Goal: Transaction & Acquisition: Download file/media

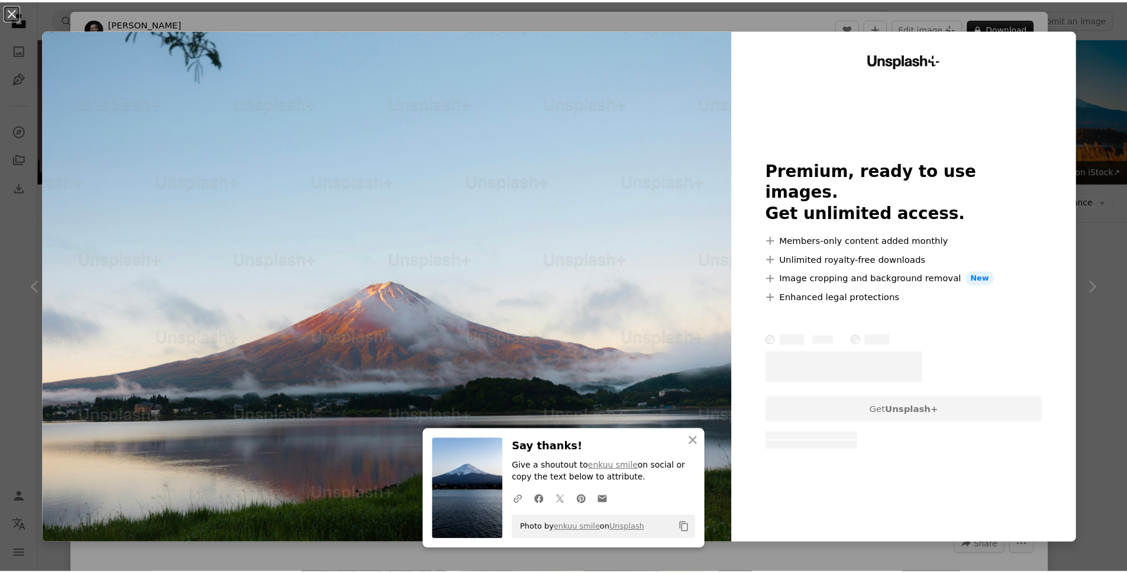
scroll to position [1809, 0]
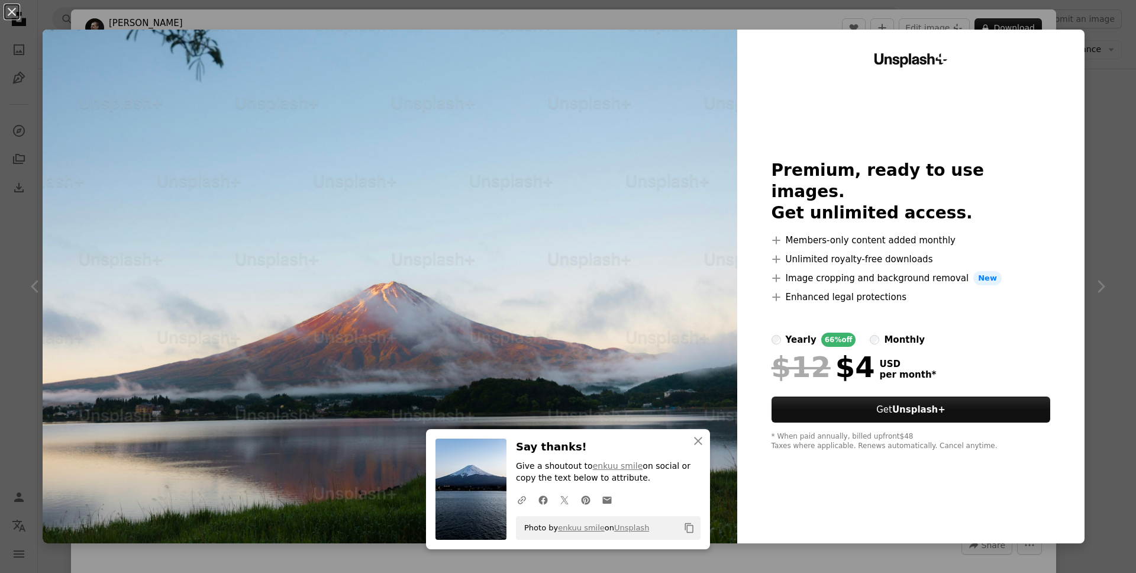
click at [1089, 123] on div "An X shape An X shape Close Say thanks! Give a shoutout to enkuu smile on socia…" at bounding box center [568, 286] width 1136 height 573
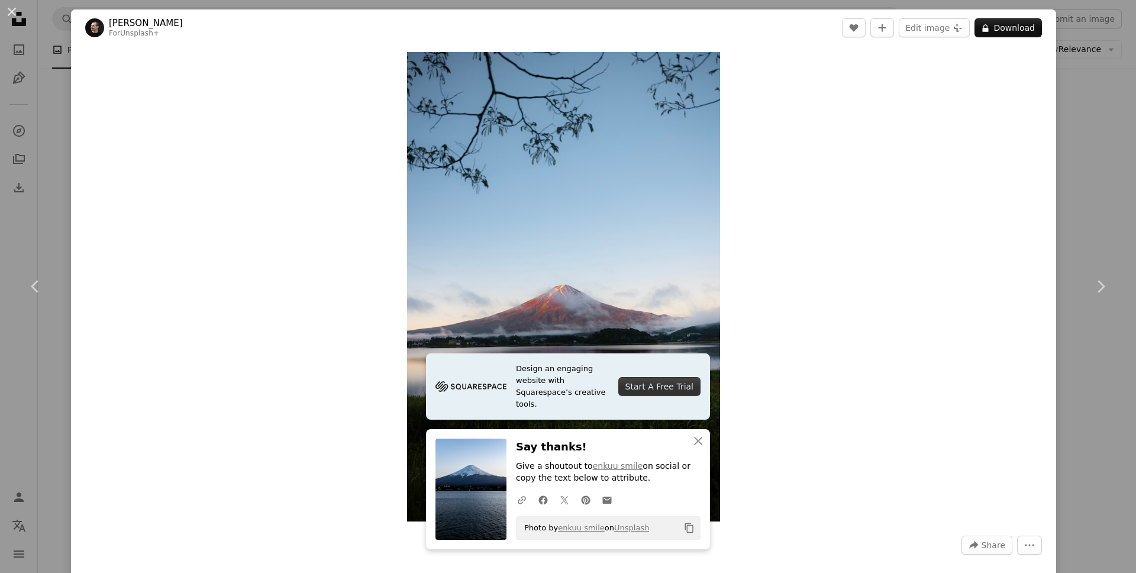
click at [1104, 24] on div "An X shape Chevron left Chevron right Design an engaging website with Squarespa…" at bounding box center [568, 286] width 1136 height 573
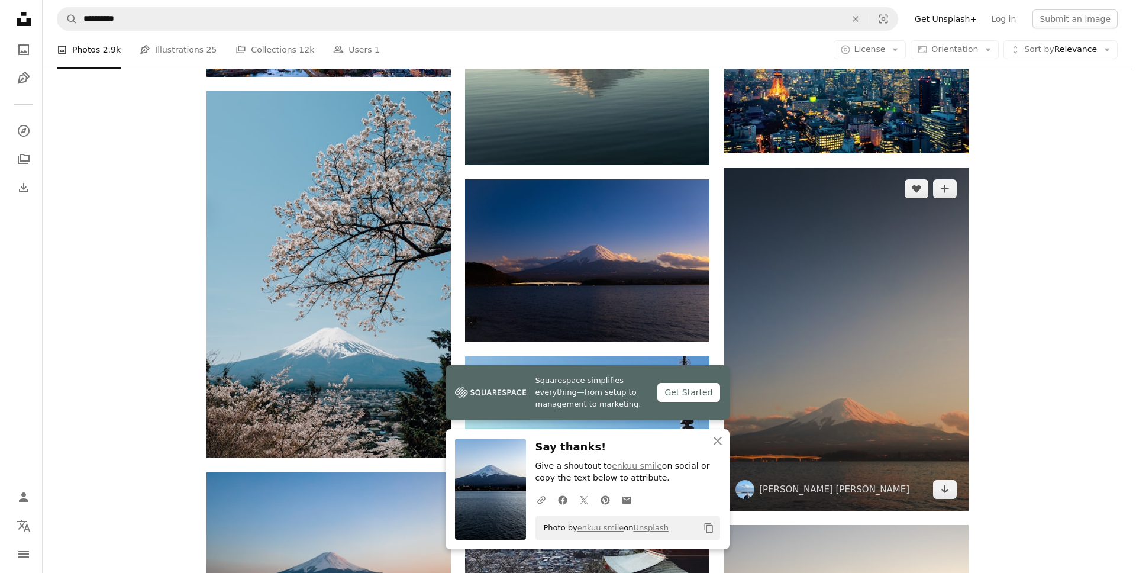
scroll to position [1684, 0]
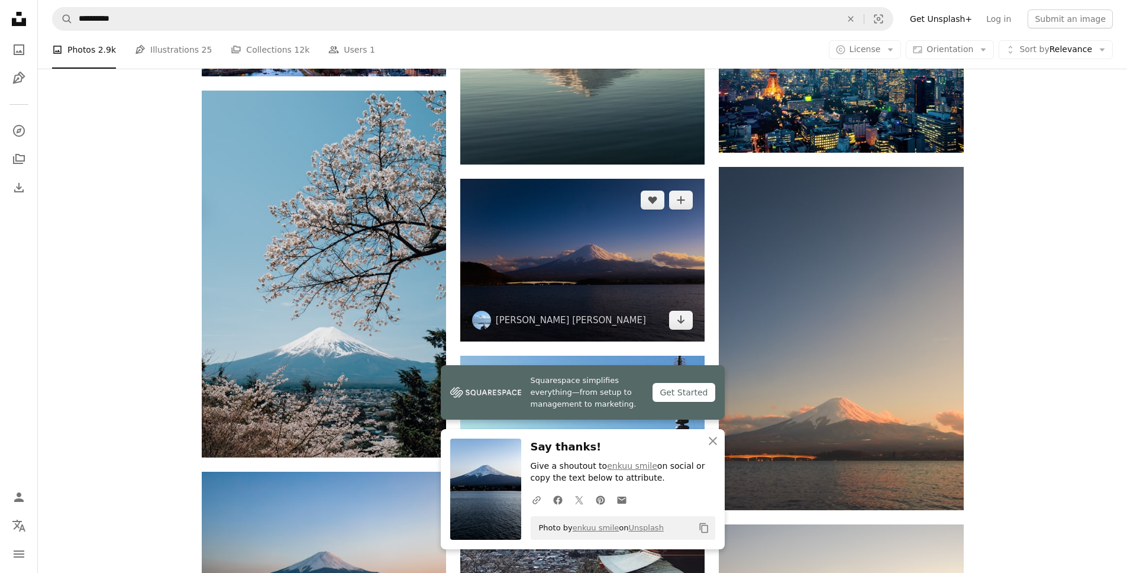
click at [629, 271] on img at bounding box center [582, 260] width 244 height 163
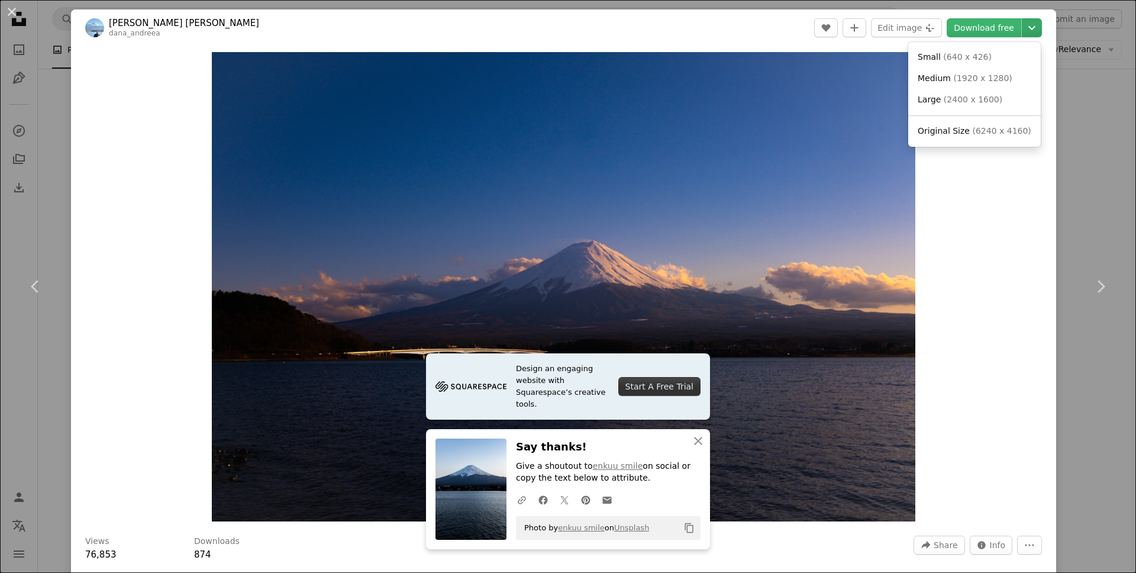
click at [1029, 34] on icon "Chevron down" at bounding box center [1032, 28] width 19 height 14
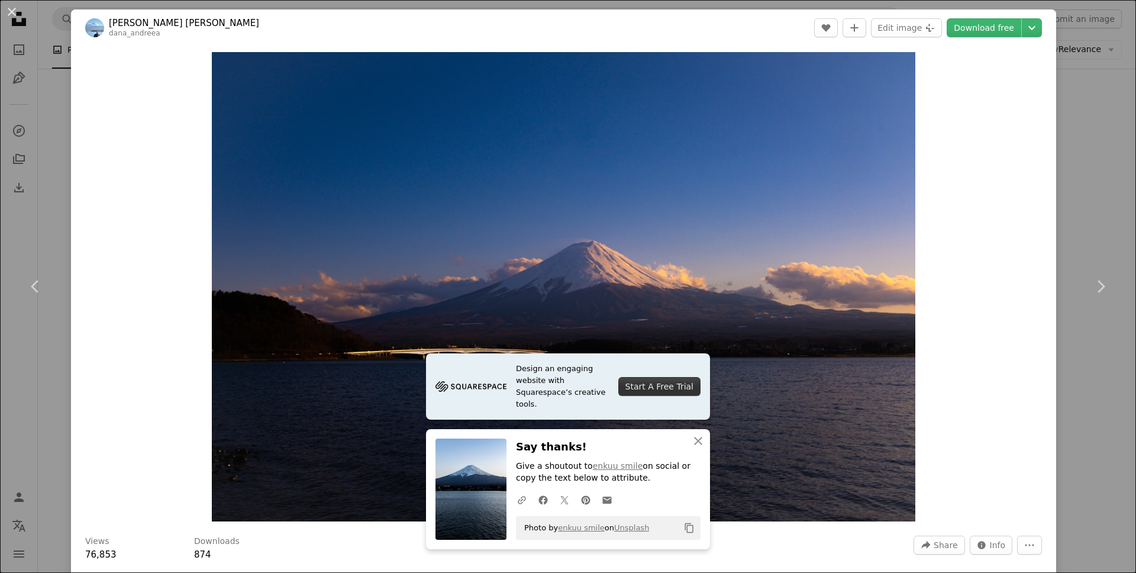
click at [1051, 54] on dialog "An X shape Chevron left Chevron right Design an engaging website with Squarespa…" at bounding box center [568, 286] width 1136 height 573
click at [1027, 27] on icon "Chevron down" at bounding box center [1032, 28] width 19 height 14
click at [997, 127] on span "( 6240 x 4160 )" at bounding box center [1001, 130] width 59 height 9
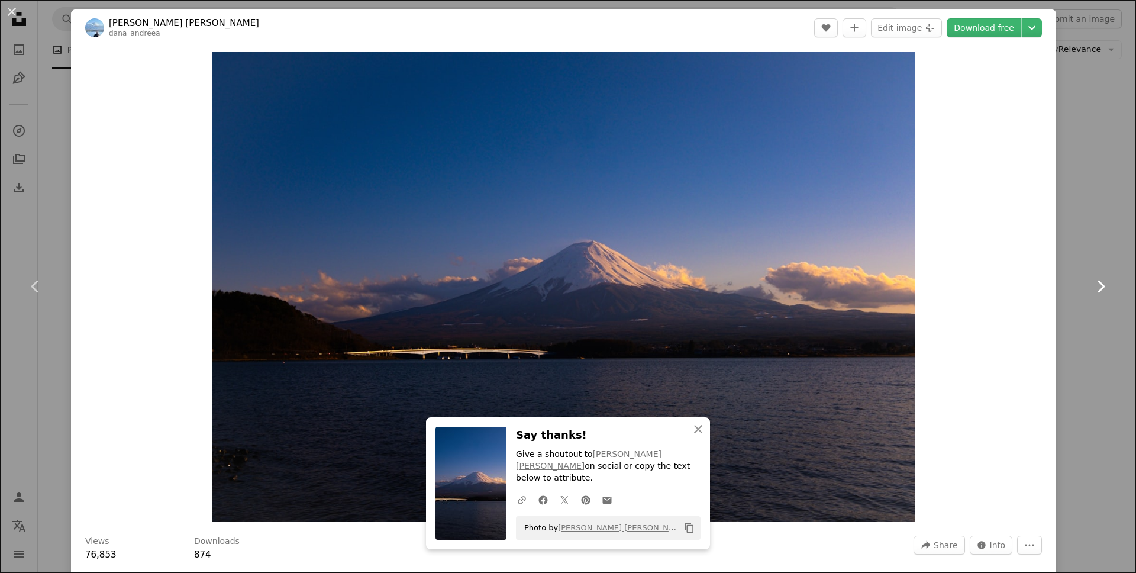
click at [1075, 248] on link "Chevron right" at bounding box center [1100, 287] width 71 height 114
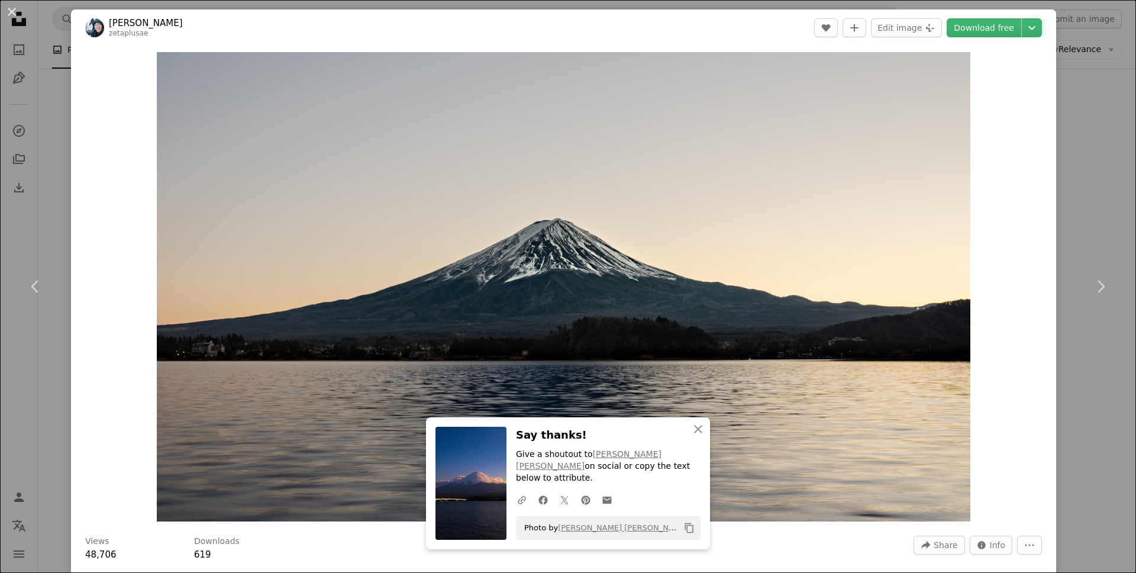
click at [1071, 161] on div "An X shape Chevron left Chevron right An X shape Close Say thanks! Give a shout…" at bounding box center [568, 286] width 1136 height 573
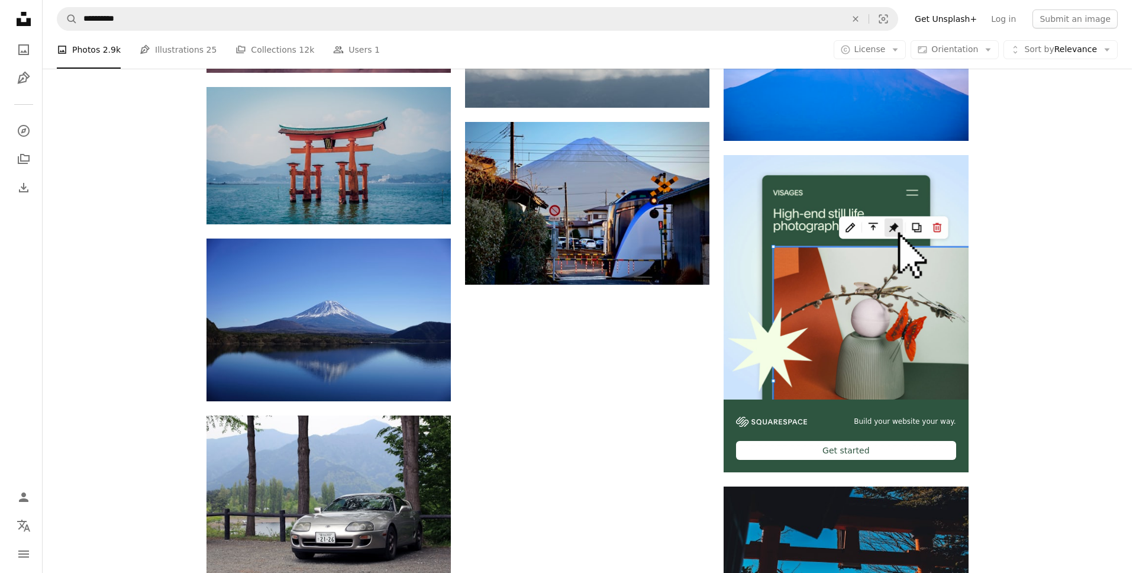
scroll to position [4551, 0]
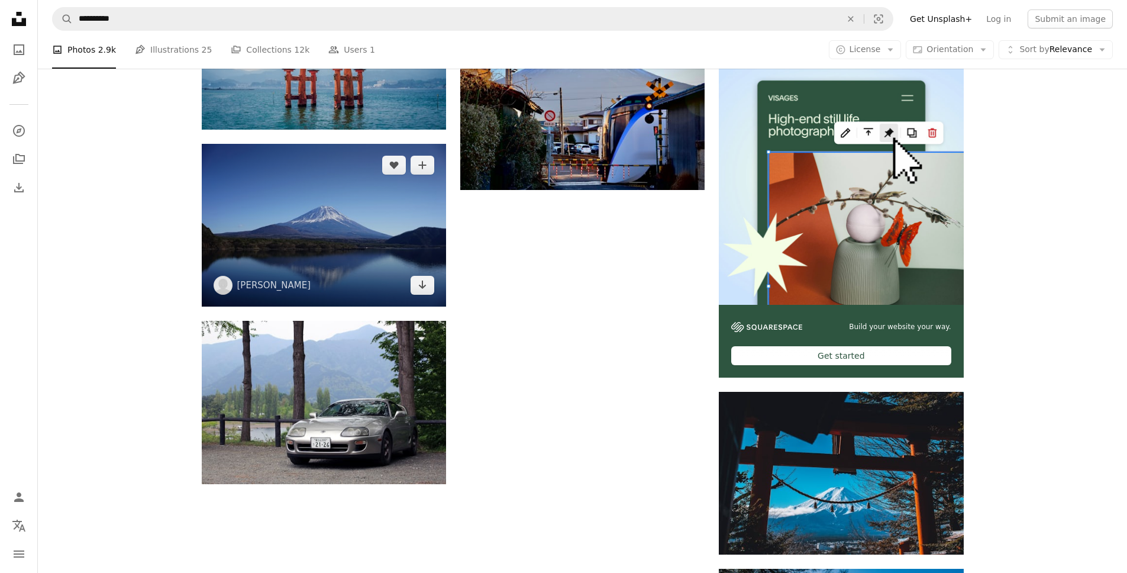
click at [385, 224] on img at bounding box center [324, 225] width 244 height 163
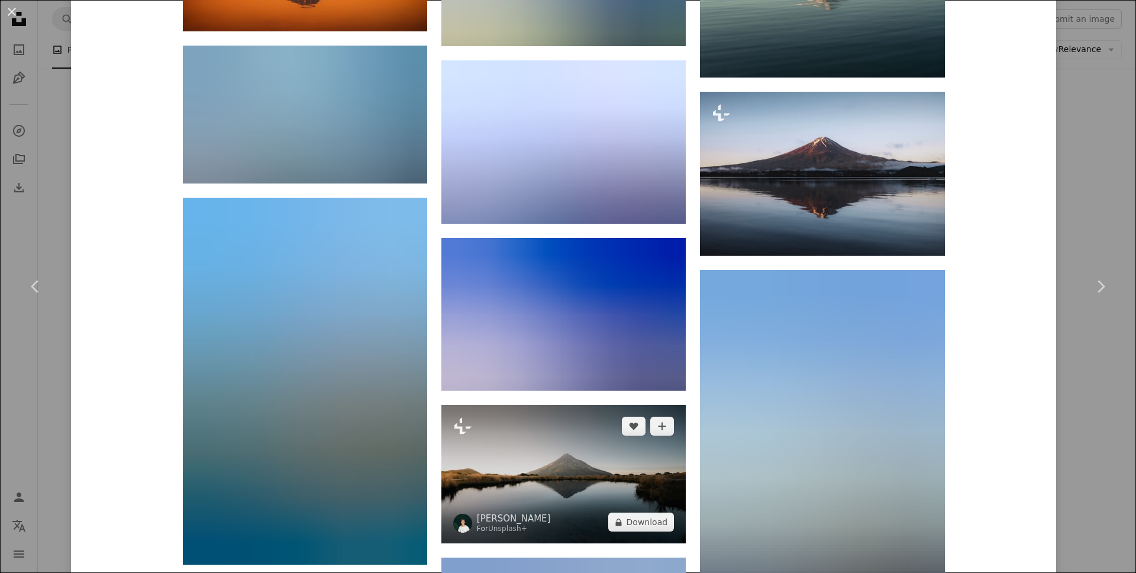
scroll to position [1263, 0]
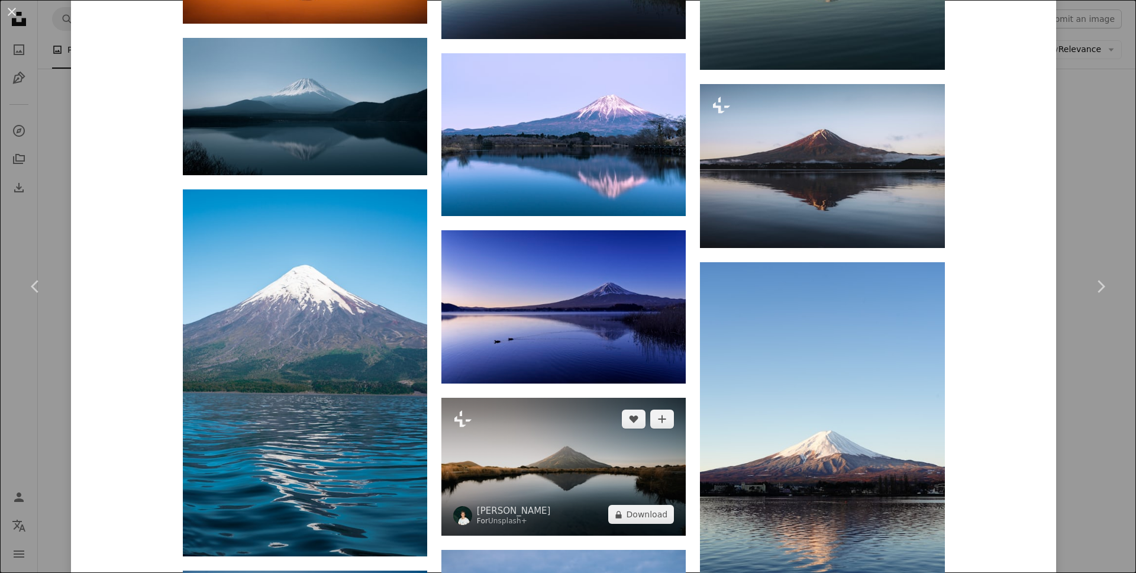
click at [571, 460] on img at bounding box center [564, 467] width 244 height 138
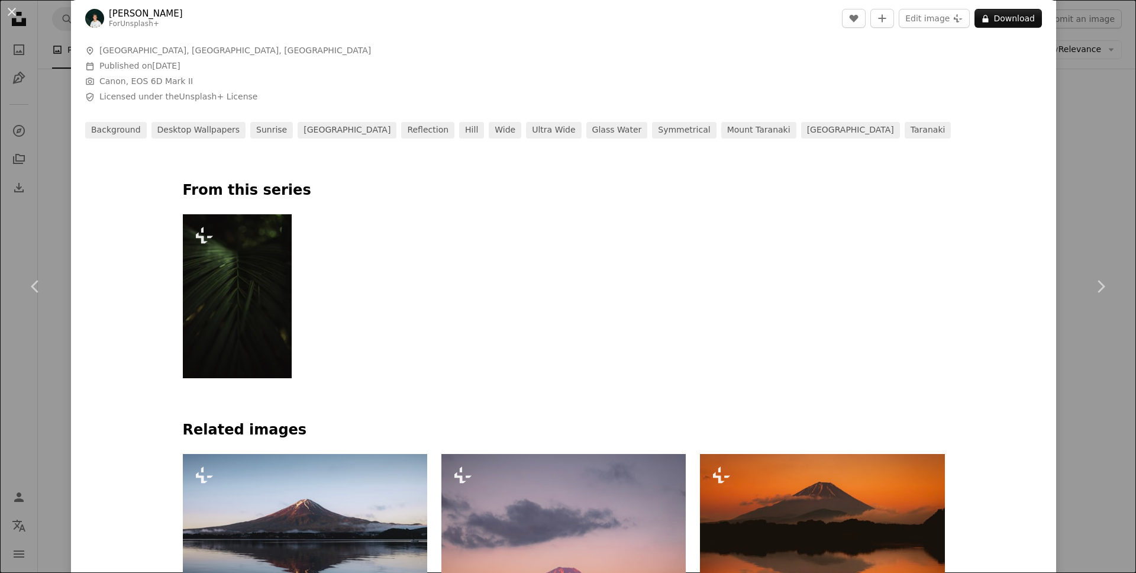
scroll to position [933, 0]
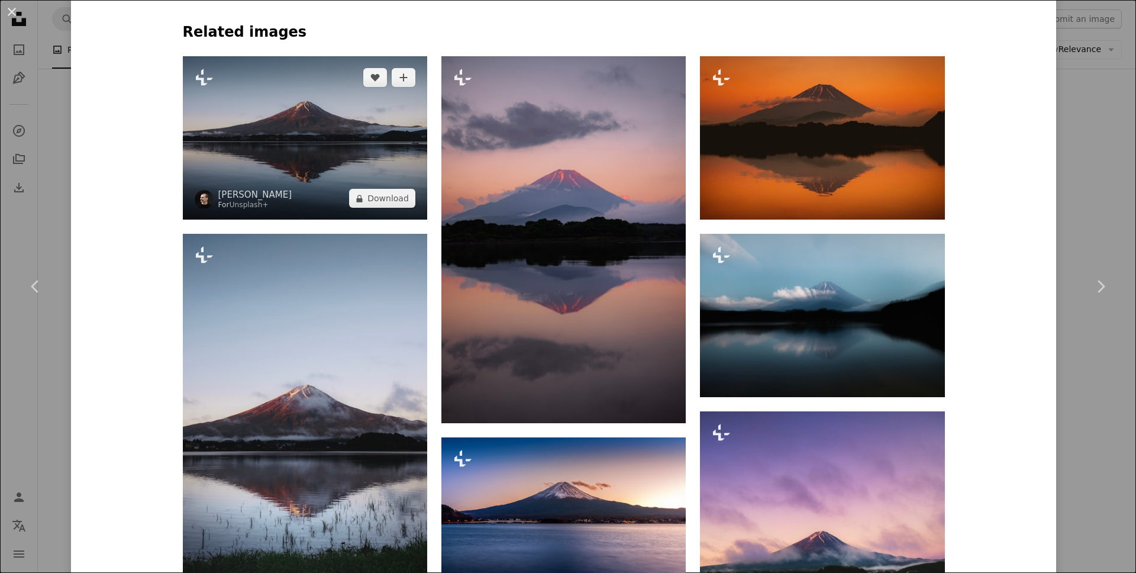
click at [299, 107] on img at bounding box center [305, 137] width 244 height 163
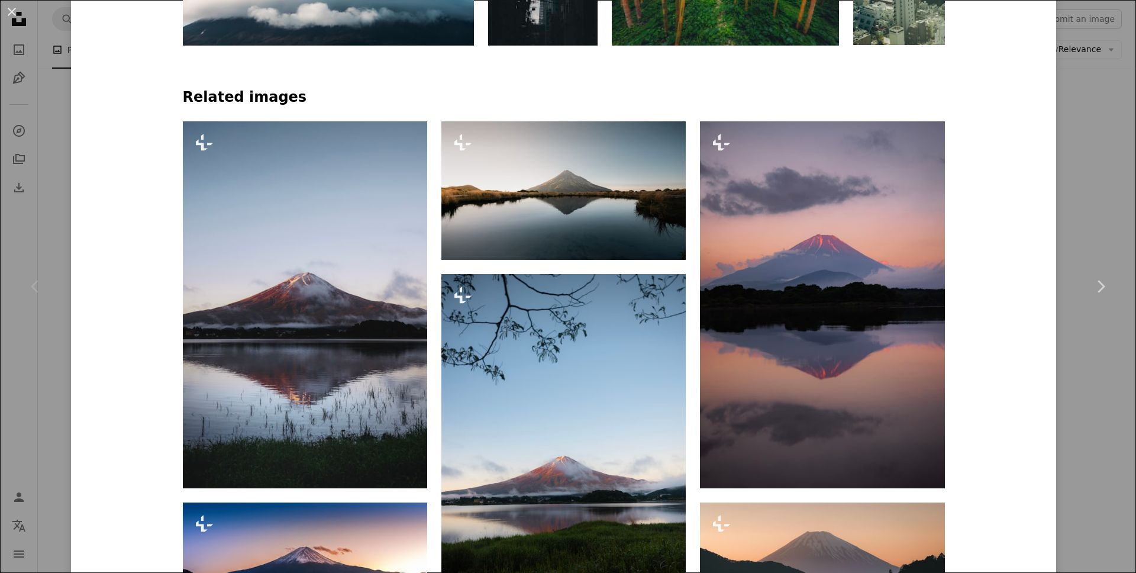
scroll to position [154, 0]
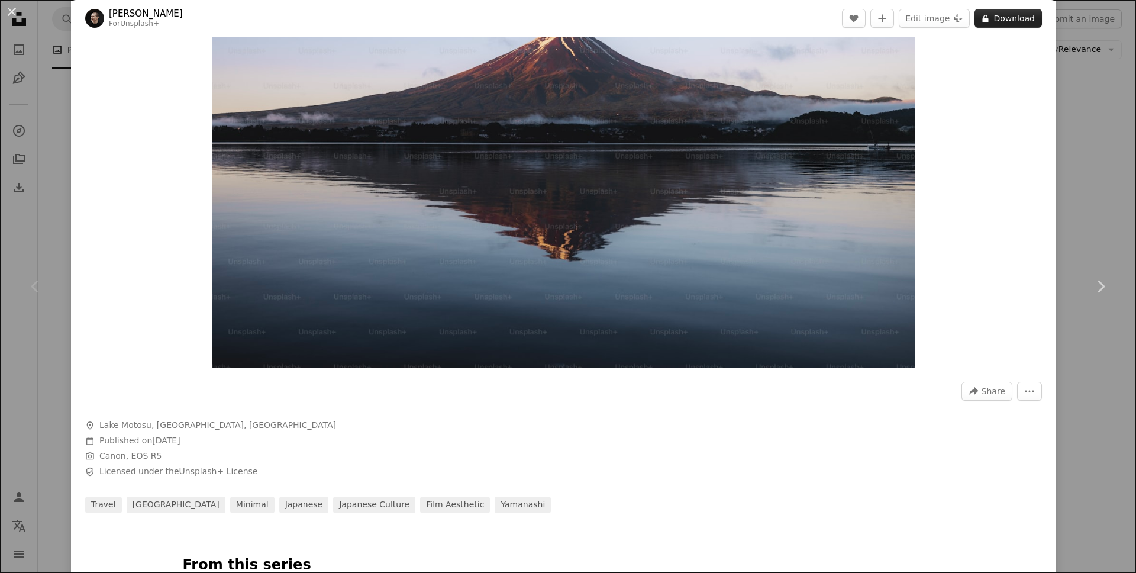
click at [990, 23] on button "A lock Download" at bounding box center [1008, 18] width 67 height 19
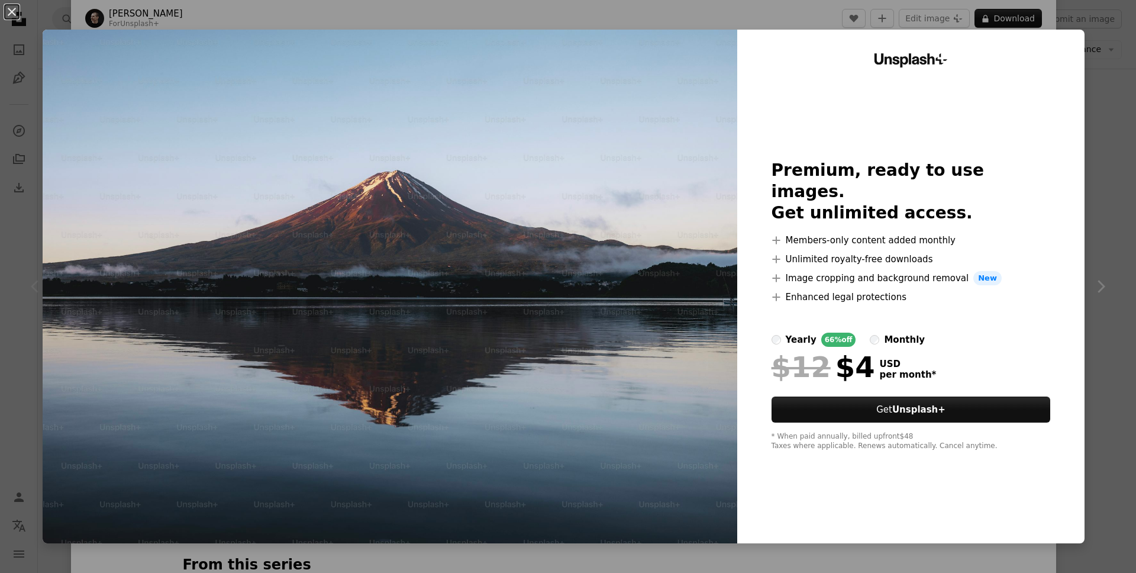
click at [872, 333] on label "monthly" at bounding box center [897, 340] width 55 height 14
click at [789, 333] on div "yearly" at bounding box center [801, 340] width 31 height 14
click at [1116, 54] on div "An X shape Unsplash+ Premium, ready to use images. Get unlimited access. A plus…" at bounding box center [568, 286] width 1136 height 573
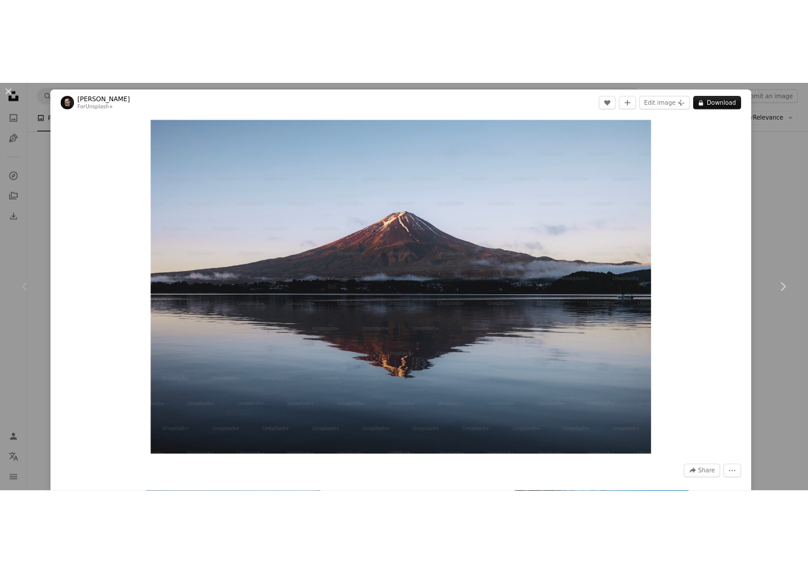
scroll to position [4375, 0]
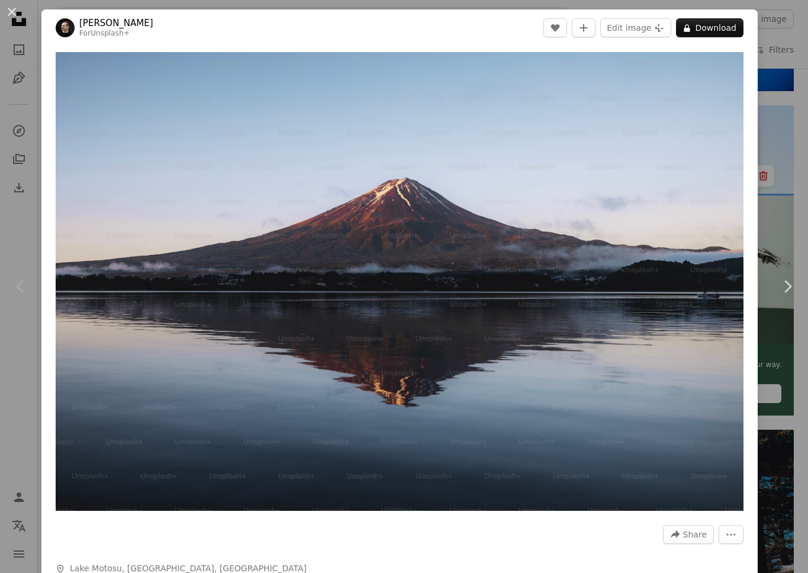
click at [5, 12] on button "An X shape" at bounding box center [12, 12] width 14 height 14
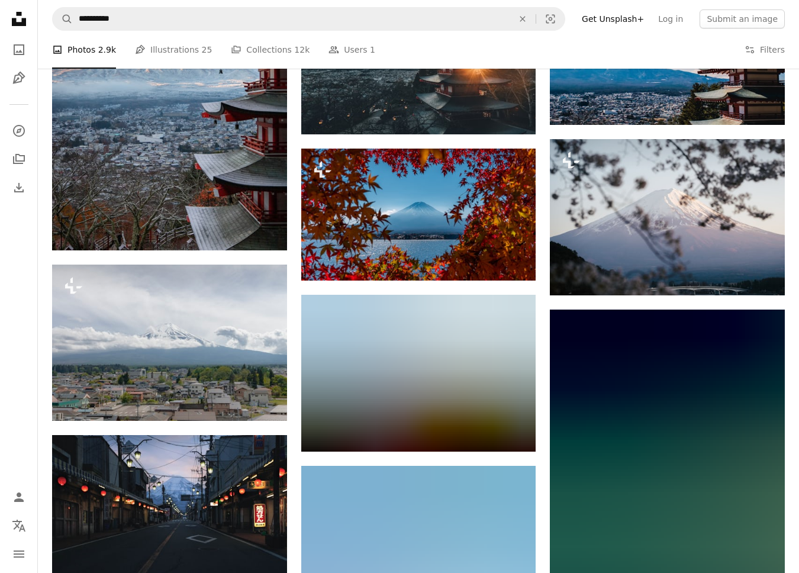
scroll to position [4957, 0]
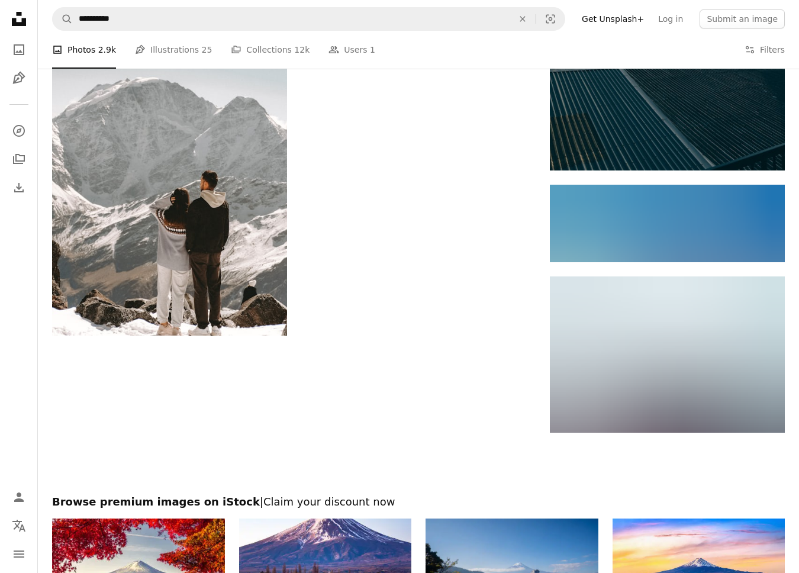
scroll to position [6385, 0]
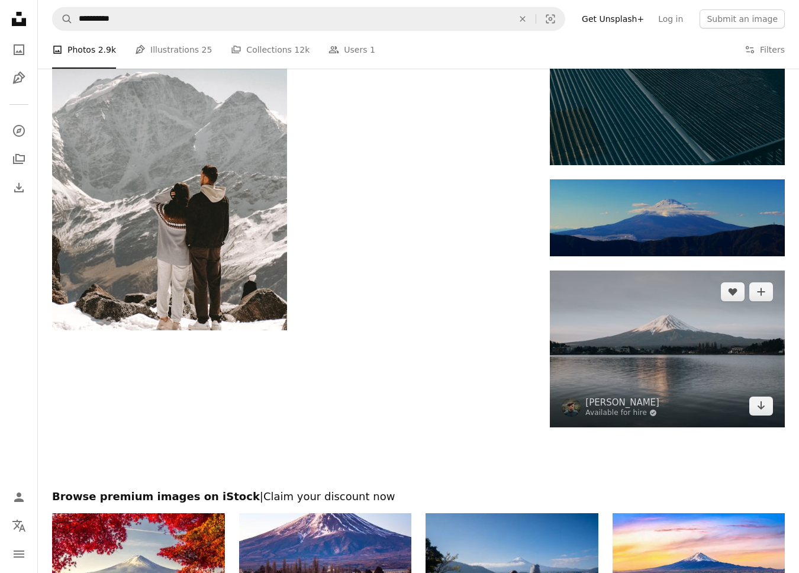
click at [622, 347] on img at bounding box center [667, 348] width 235 height 156
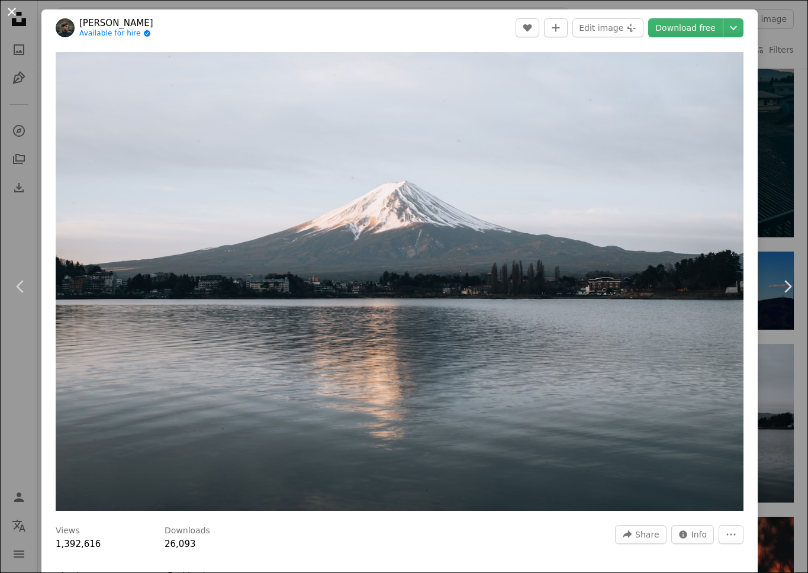
click at [7, 10] on button "An X shape" at bounding box center [12, 12] width 14 height 14
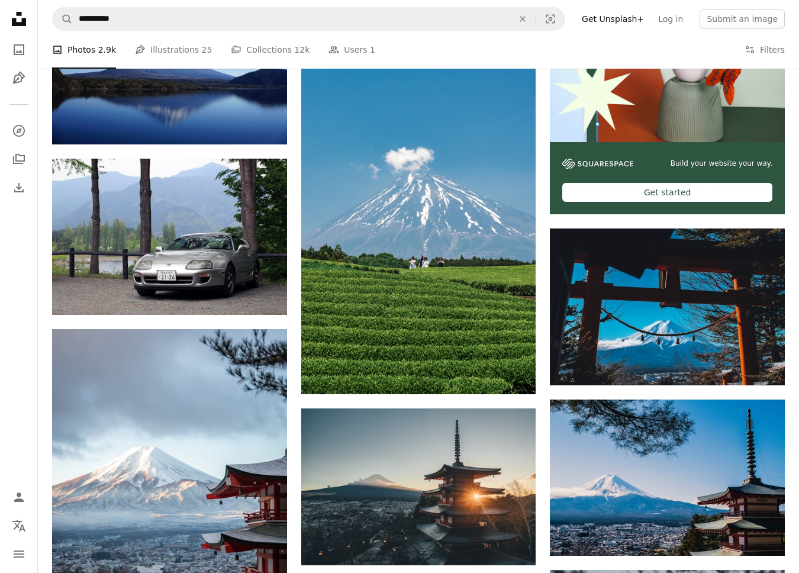
scroll to position [4114, 0]
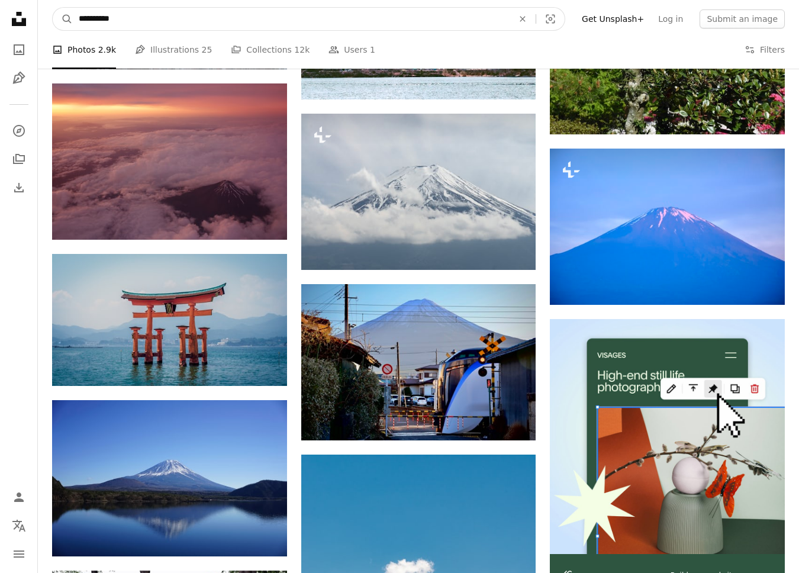
click at [176, 15] on input "**********" at bounding box center [291, 19] width 437 height 22
drag, startPoint x: 175, startPoint y: 18, endPoint x: 38, endPoint y: 21, distance: 137.3
click at [39, 21] on nav "**********" at bounding box center [418, 19] width 761 height 38
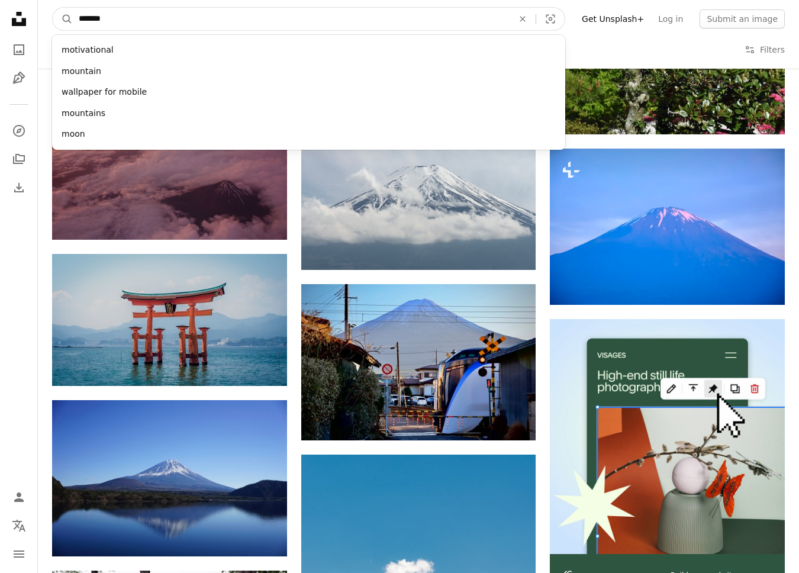
type input "********"
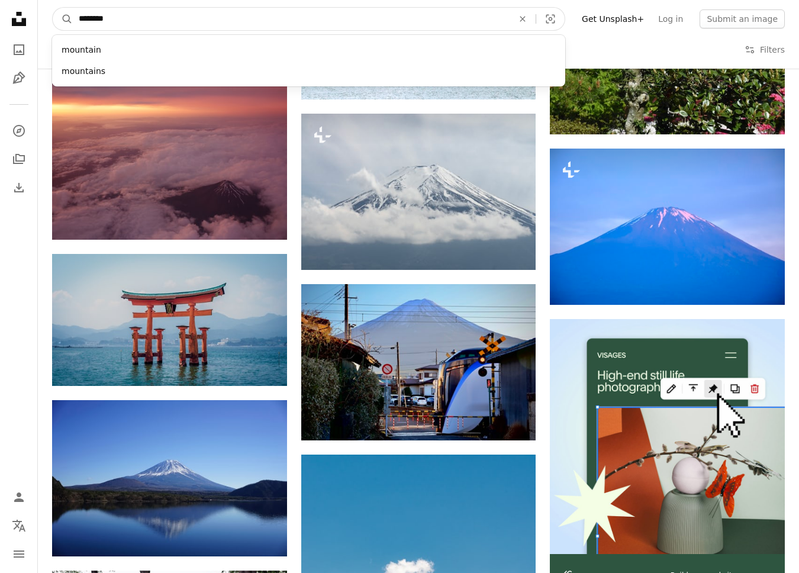
click button "A magnifying glass" at bounding box center [63, 19] width 20 height 22
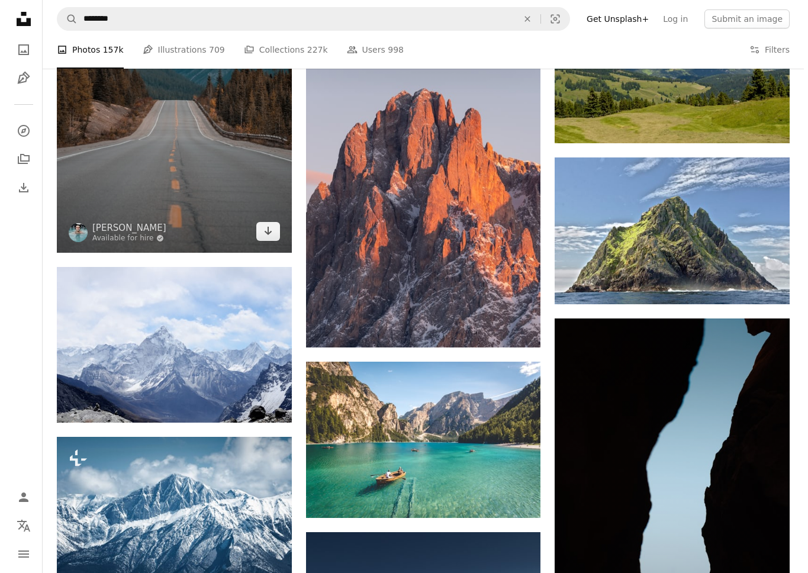
scroll to position [632, 0]
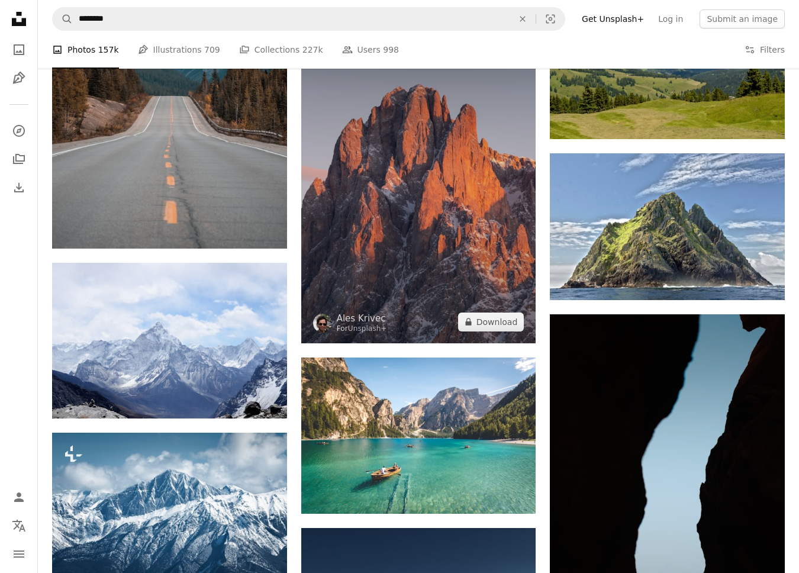
click at [462, 215] on img at bounding box center [418, 185] width 235 height 315
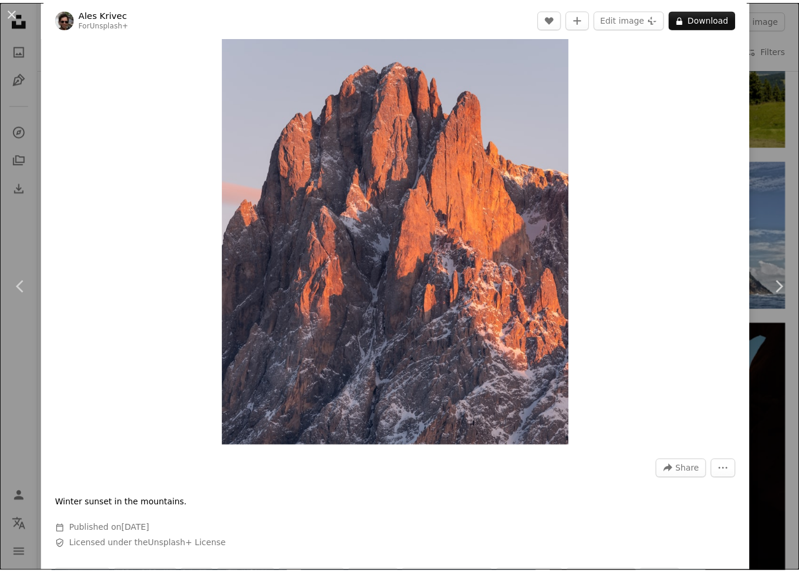
scroll to position [90, 0]
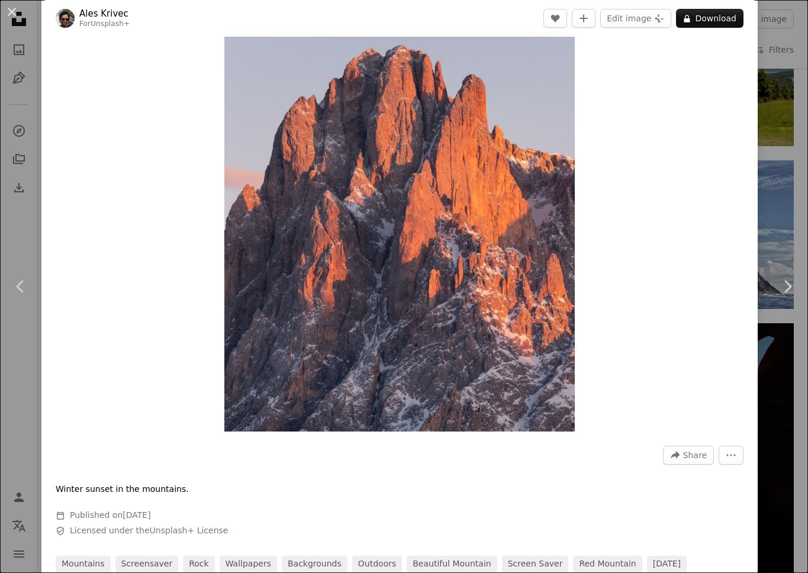
click at [768, 137] on div "An X shape Chevron left Chevron right Ales Krivec For Unsplash+ A heart A plus …" at bounding box center [404, 286] width 808 height 573
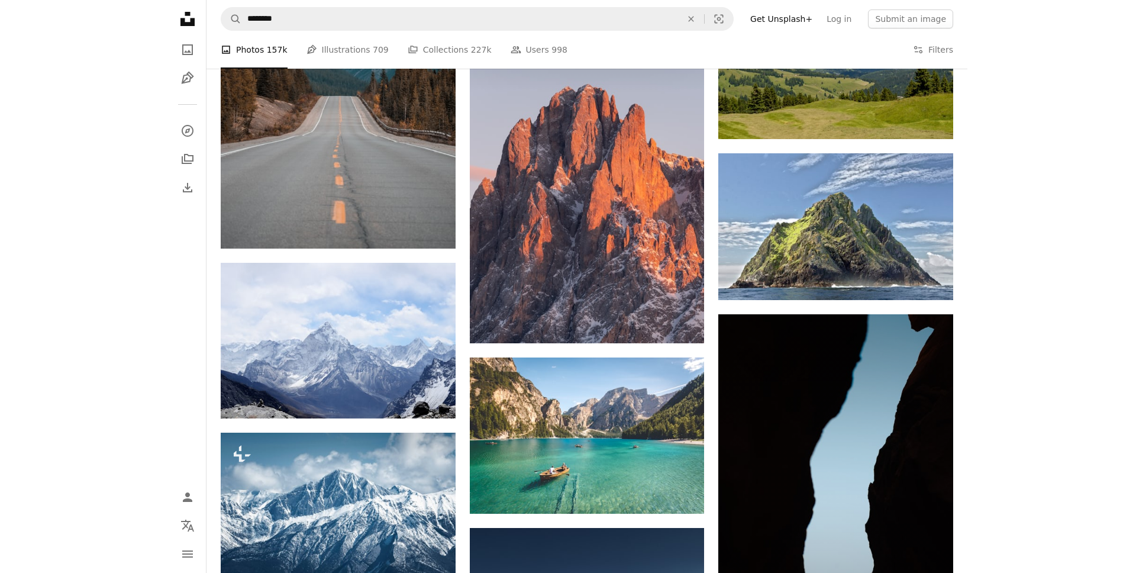
scroll to position [647, 0]
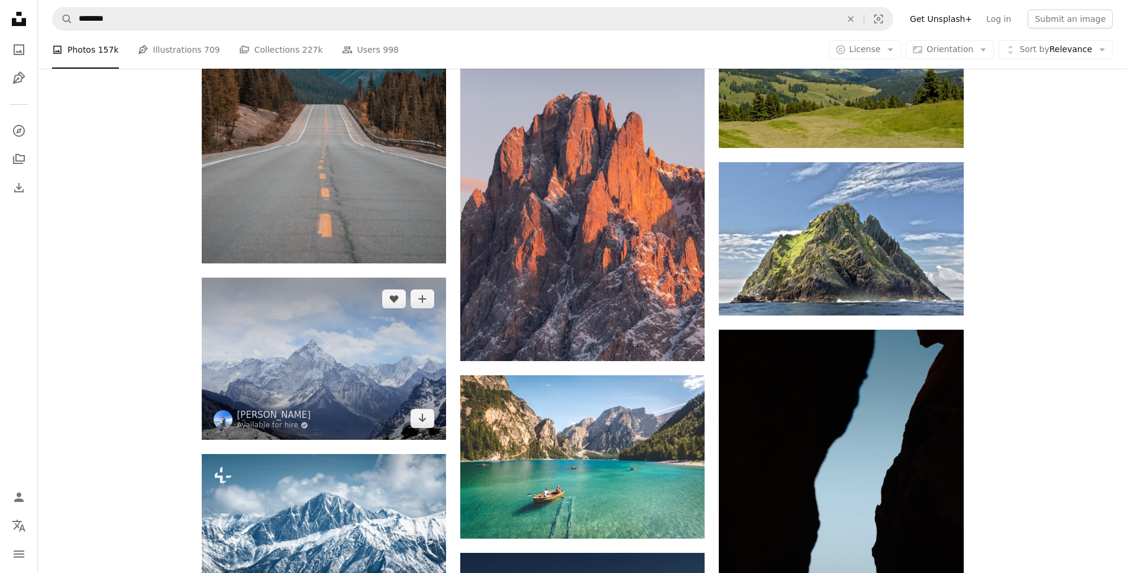
click at [356, 362] on img at bounding box center [324, 359] width 244 height 162
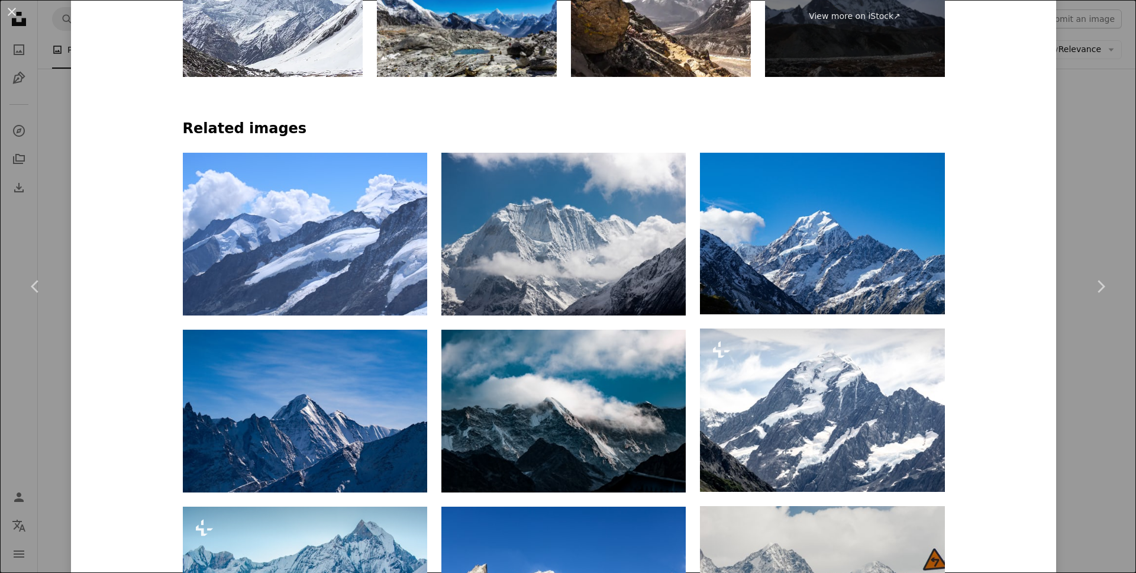
scroll to position [1124, 0]
